Goal: Register for event/course

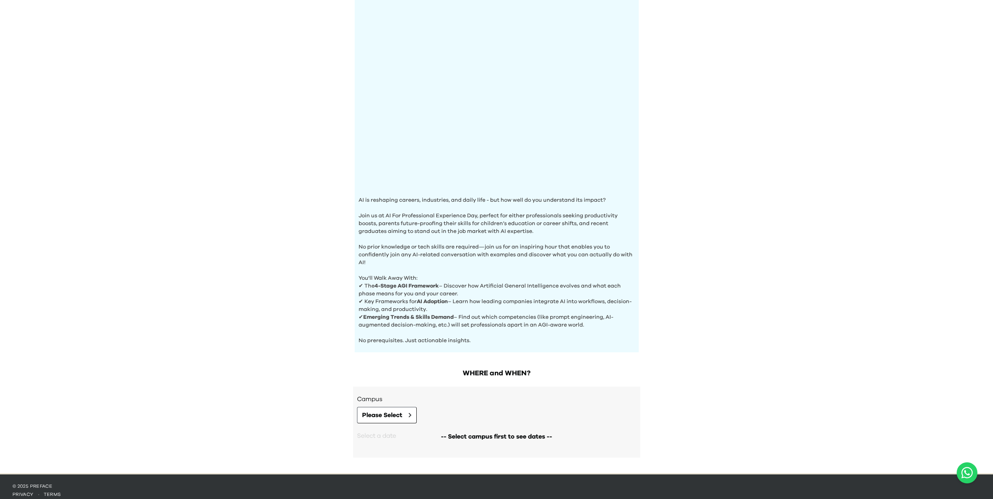
scroll to position [74, 0]
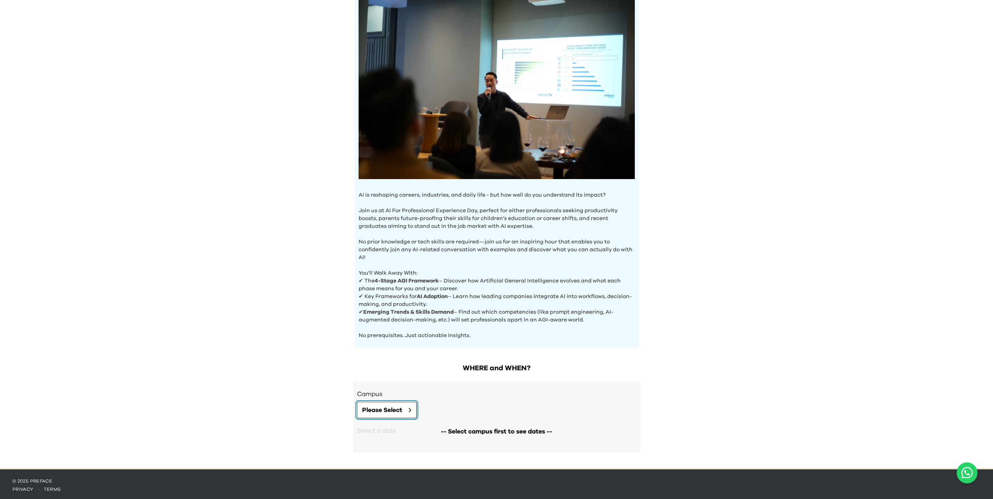
click at [406, 413] on button "Please Select" at bounding box center [387, 410] width 60 height 16
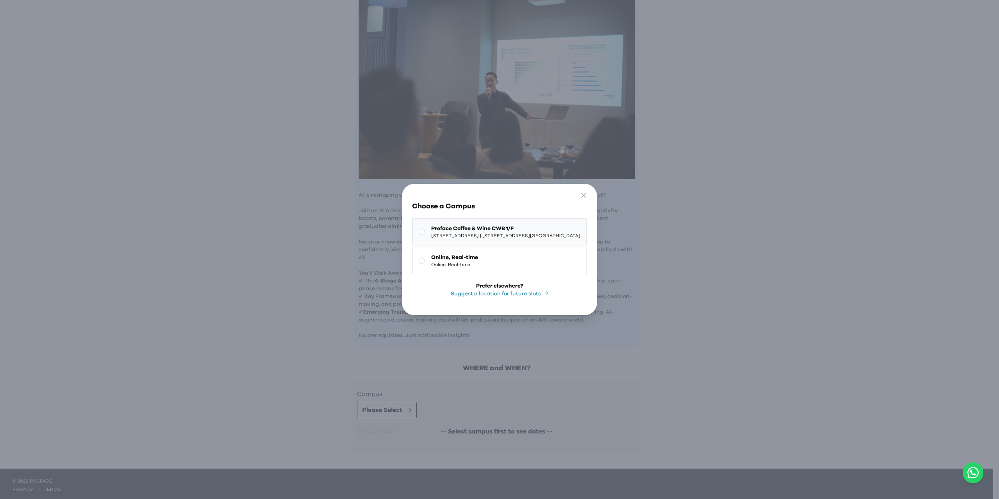
click at [455, 227] on span "Preface Coffee & Wine CWB 1/F" at bounding box center [505, 229] width 149 height 8
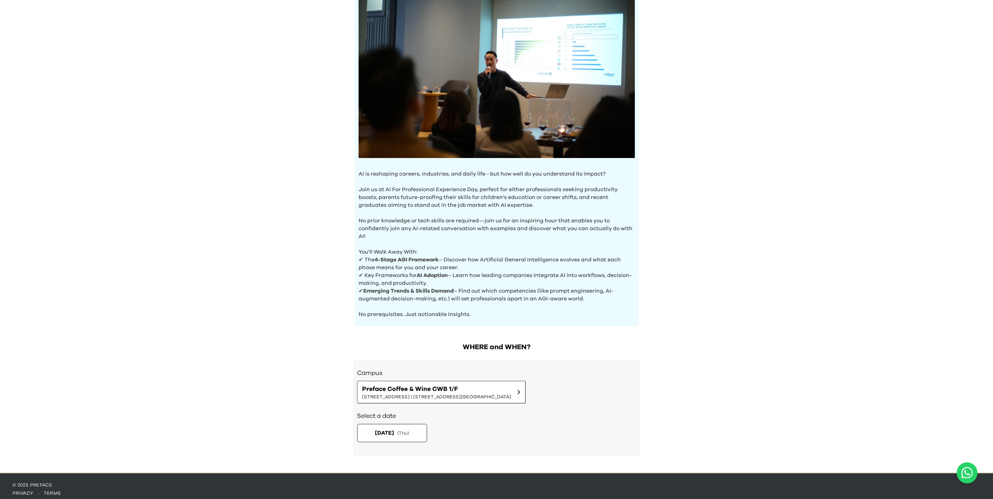
scroll to position [99, 0]
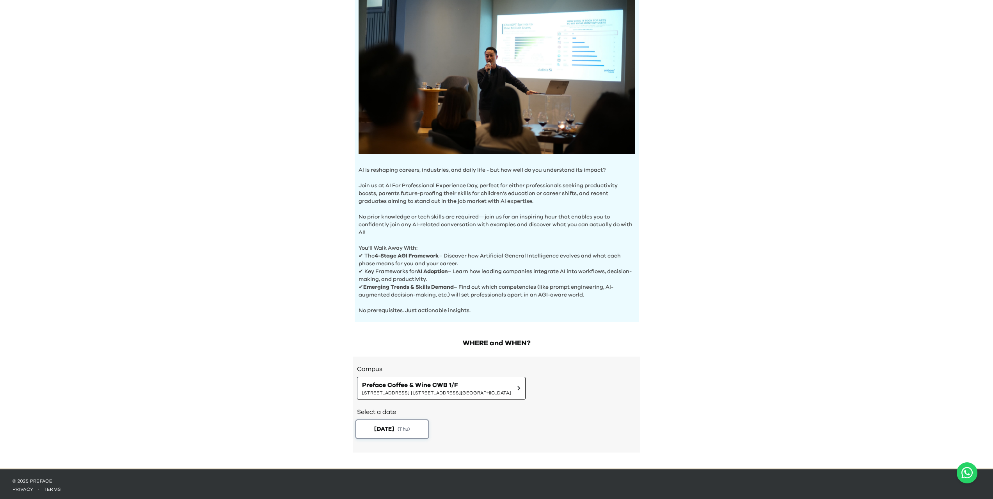
click at [409, 431] on button "[DATE] ( Thu )" at bounding box center [392, 429] width 74 height 20
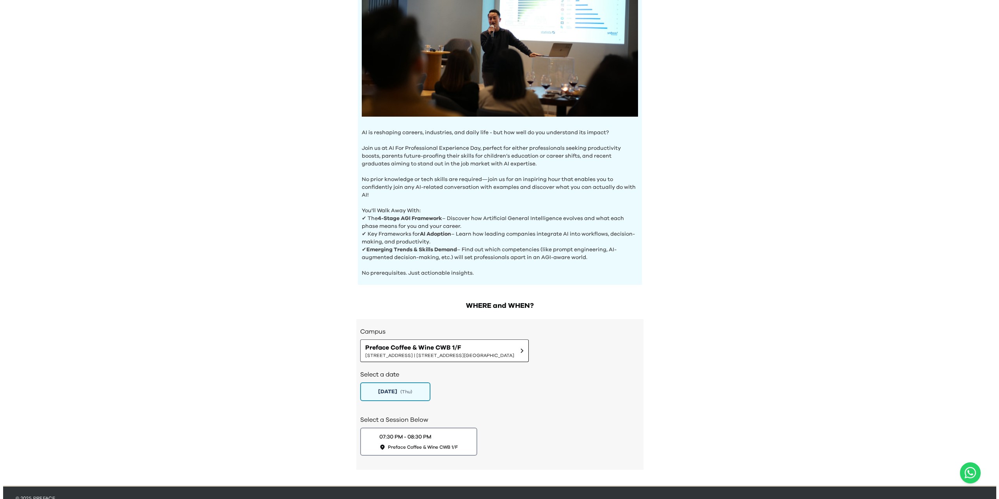
scroll to position [153, 0]
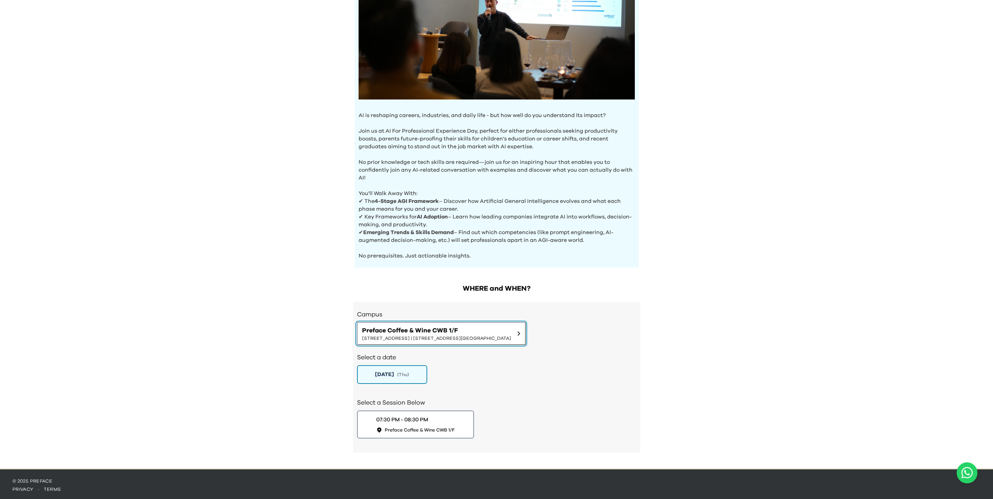
click at [471, 329] on span "Preface Coffee & Wine CWB 1/F" at bounding box center [436, 330] width 149 height 9
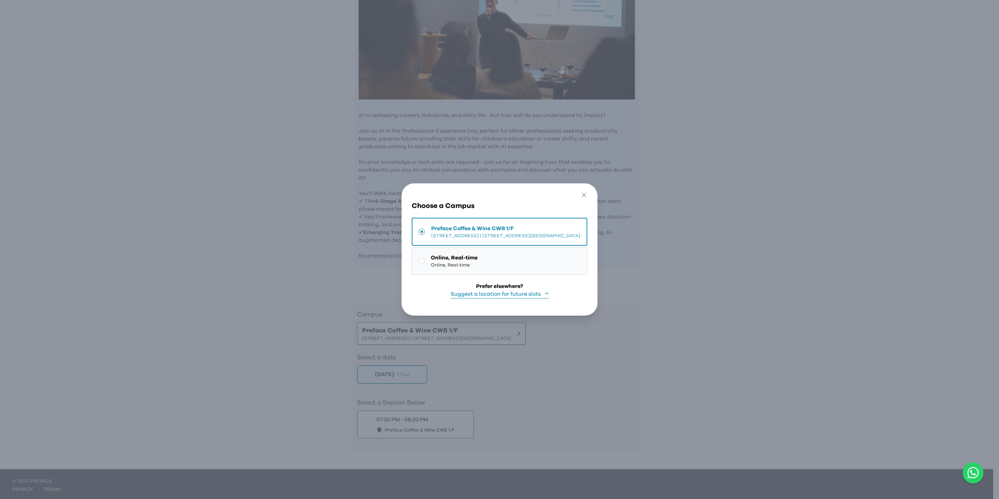
click at [432, 262] on span "Online, Real-time" at bounding box center [454, 265] width 47 height 6
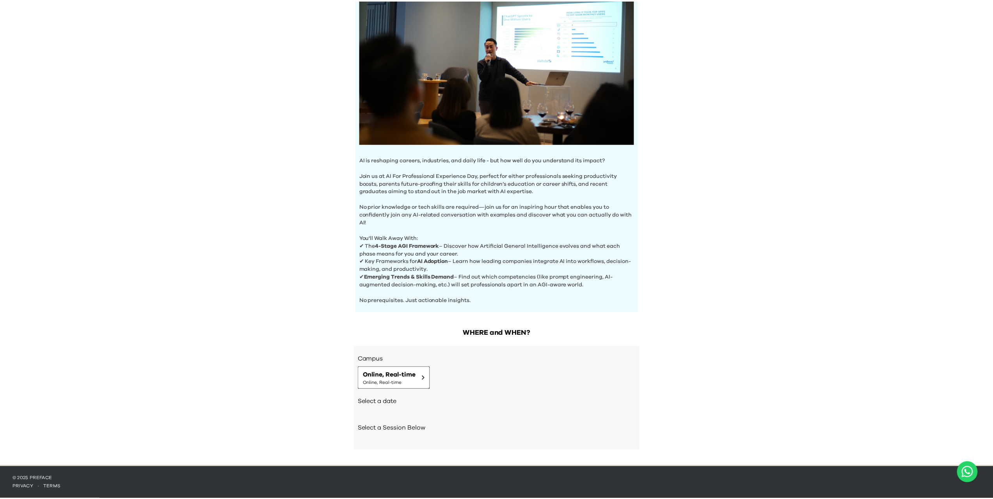
scroll to position [107, 0]
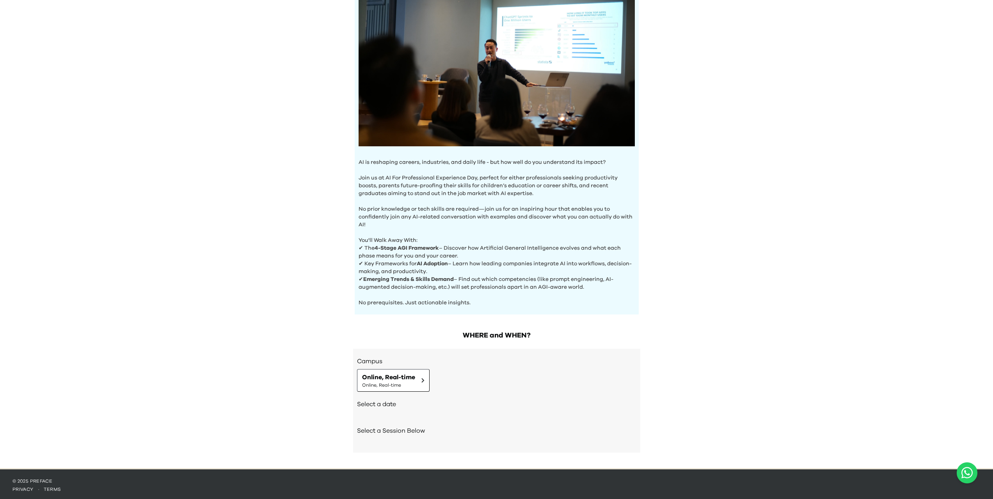
drag, startPoint x: 380, startPoint y: 435, endPoint x: 382, endPoint y: 431, distance: 4.1
click at [381, 435] on div "Select a Session Below" at bounding box center [496, 431] width 279 height 27
click at [382, 408] on div "Select a date" at bounding box center [496, 405] width 279 height 27
click at [380, 401] on h2 "Select a date" at bounding box center [496, 404] width 279 height 9
click at [414, 374] on span "Online, Real-time" at bounding box center [388, 377] width 53 height 9
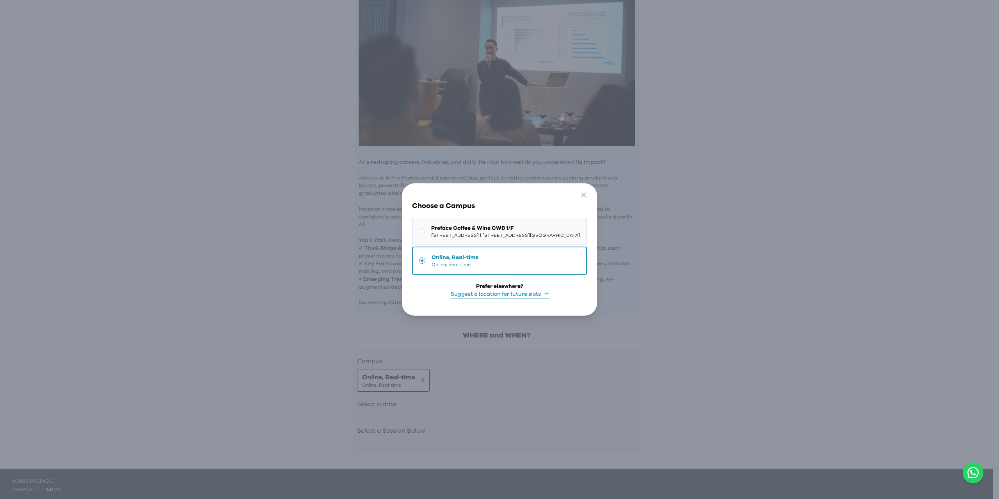
click at [447, 233] on span "[STREET_ADDRESS] | [STREET_ADDRESS][GEOGRAPHIC_DATA]" at bounding box center [505, 235] width 149 height 6
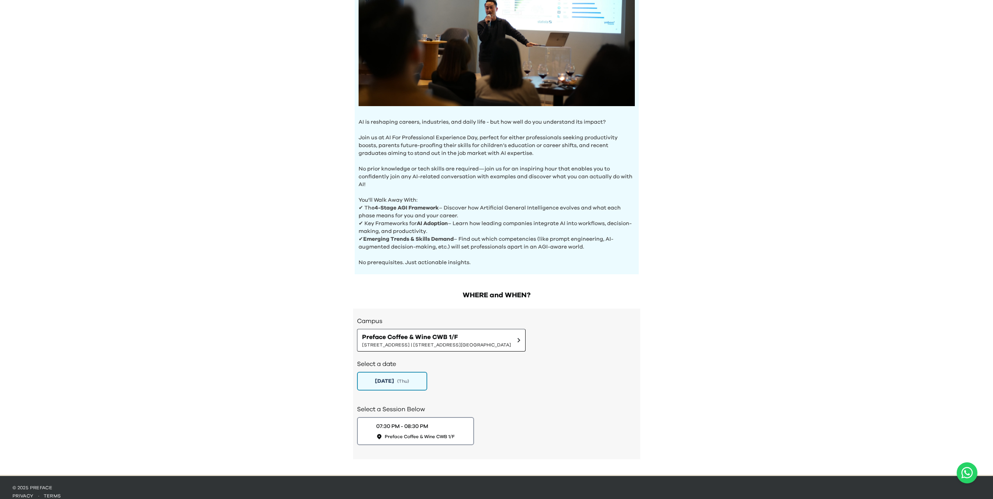
scroll to position [153, 0]
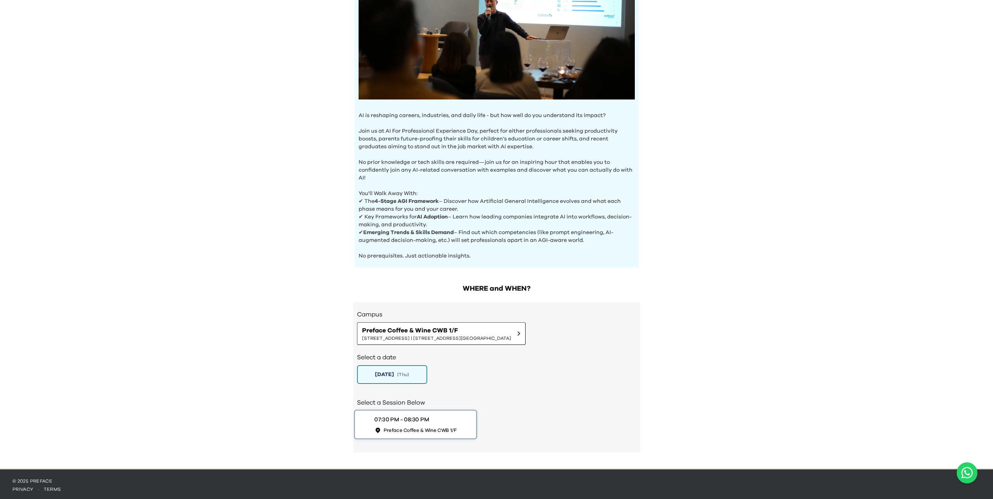
click at [456, 418] on div "07:30 PM - 08:30 PM Preface Coffee & Wine CWB 1/F" at bounding box center [415, 424] width 82 height 18
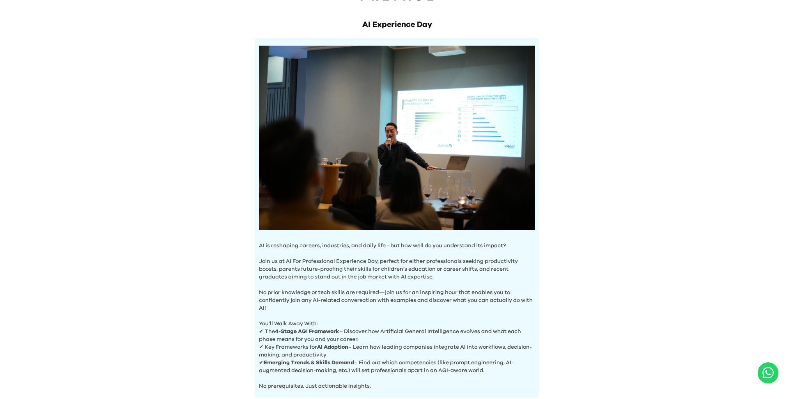
scroll to position [14, 0]
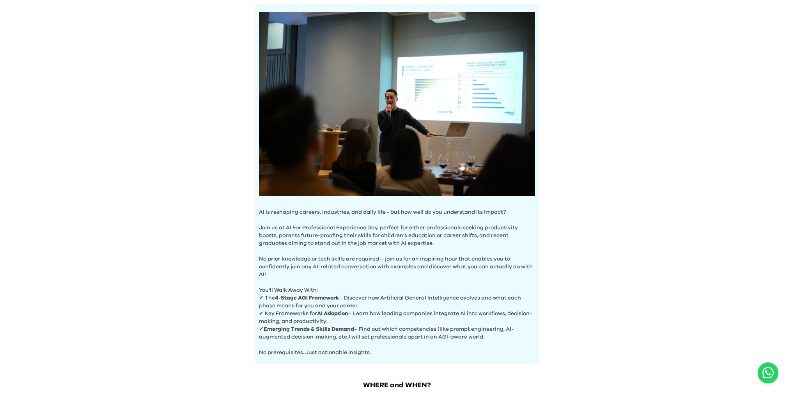
scroll to position [77, 0]
